Goal: Task Accomplishment & Management: Use online tool/utility

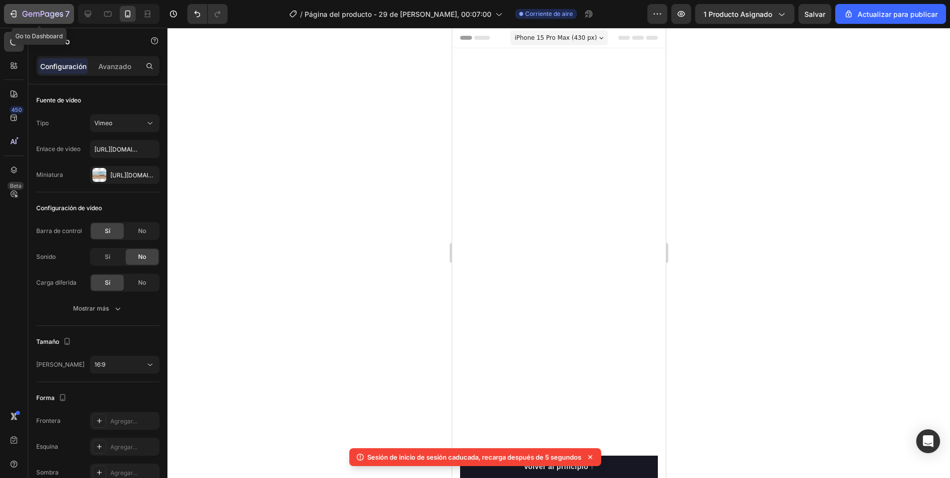
scroll to position [2235, 0]
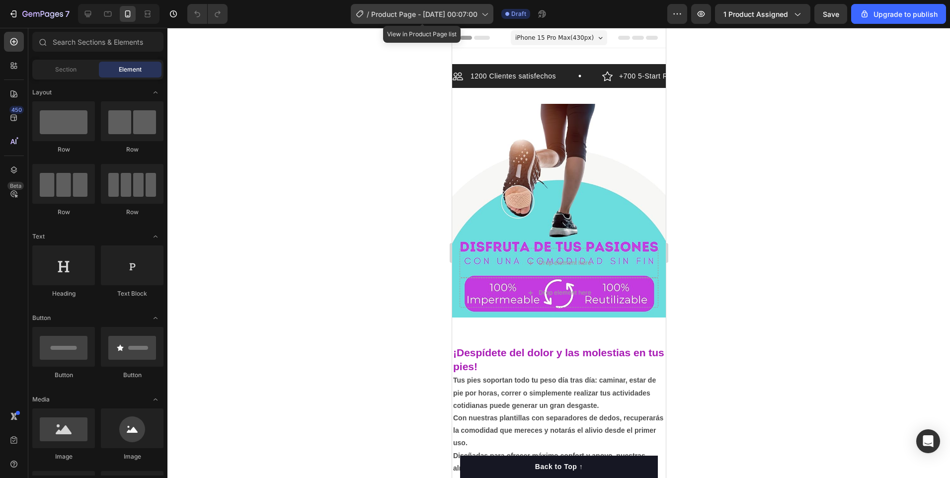
click at [487, 10] on icon at bounding box center [484, 14] width 10 height 10
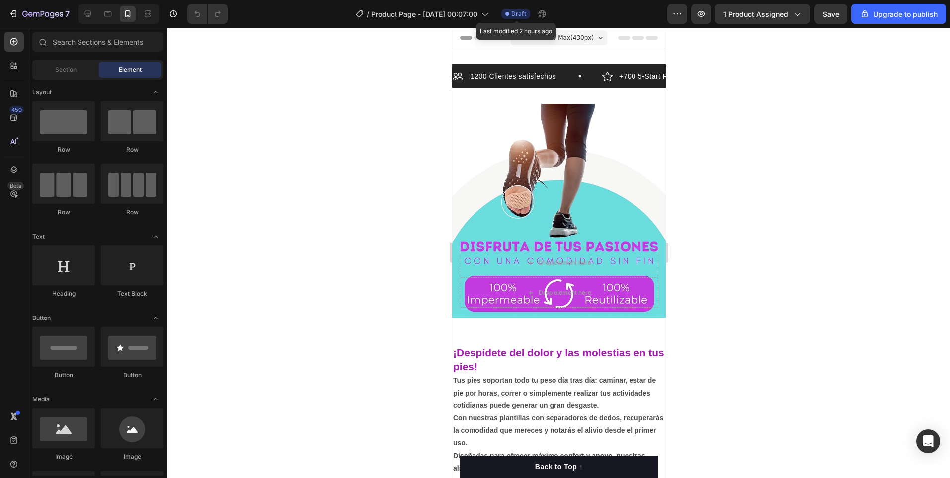
click at [519, 13] on span "Draft" at bounding box center [518, 13] width 15 height 9
click at [679, 9] on icon "button" at bounding box center [677, 14] width 10 height 10
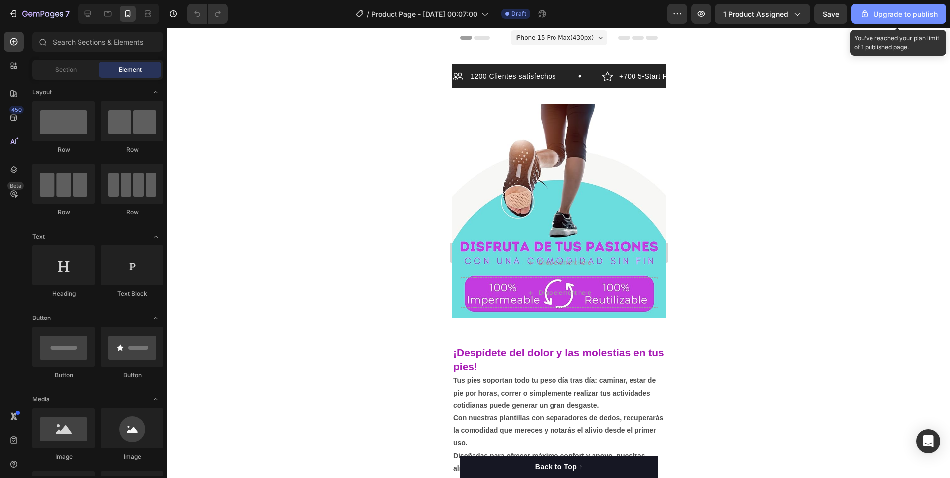
click at [906, 19] on button "Upgrade to publish" at bounding box center [898, 14] width 95 height 20
